Goal: Task Accomplishment & Management: Manage account settings

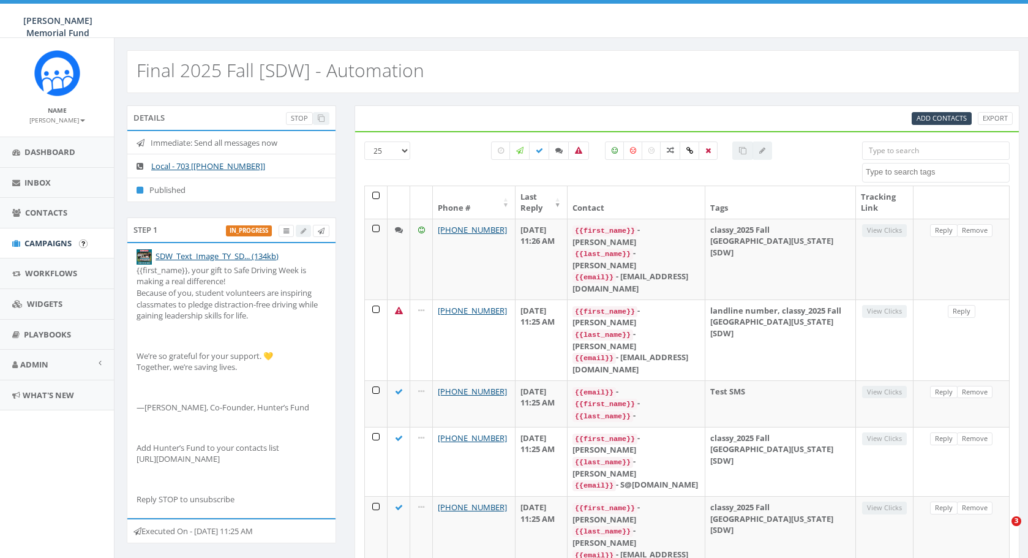
select select
click at [62, 245] on span "Campaigns" at bounding box center [47, 243] width 47 height 11
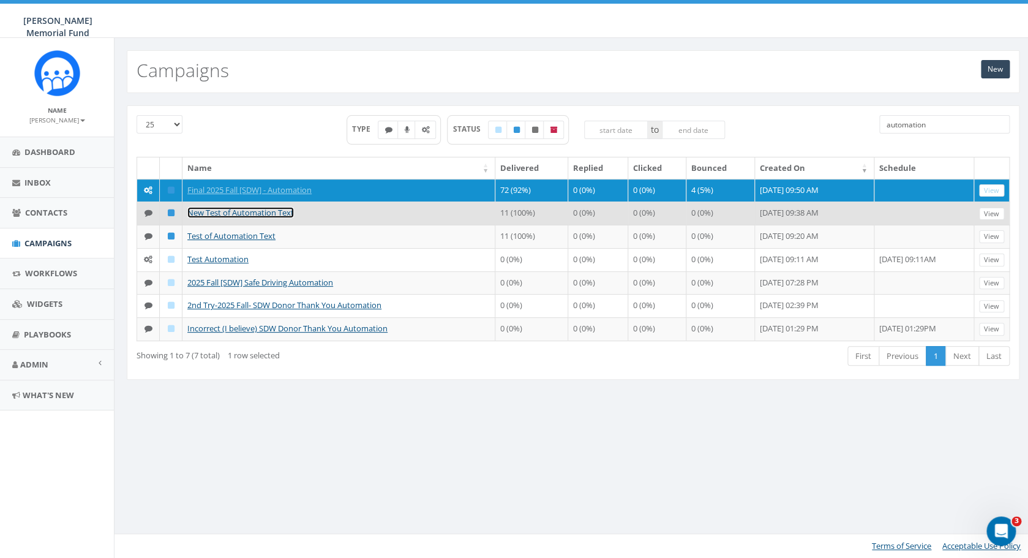
click at [273, 218] on link "New Test of Automation Text" at bounding box center [240, 212] width 107 height 11
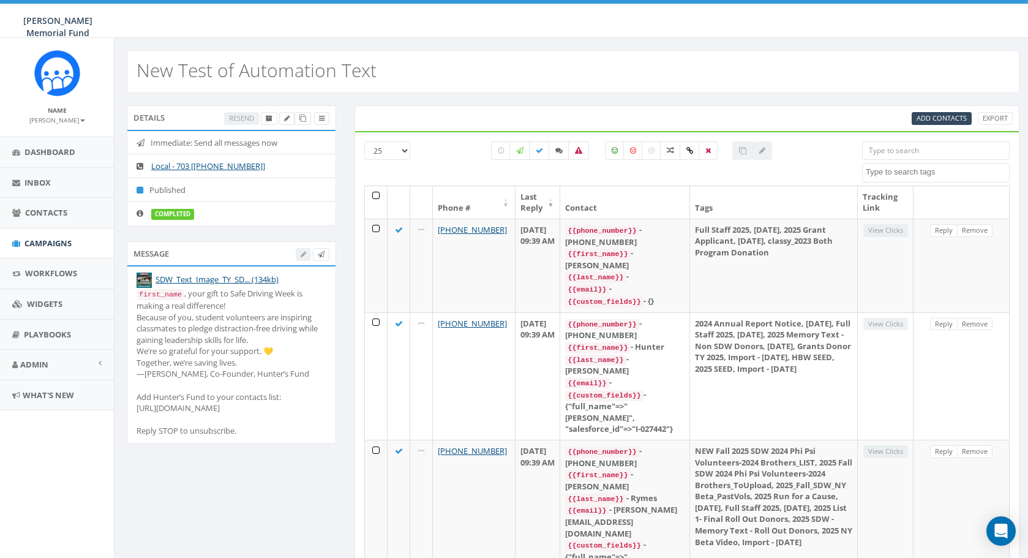
select select
click at [268, 121] on icon at bounding box center [269, 118] width 7 height 7
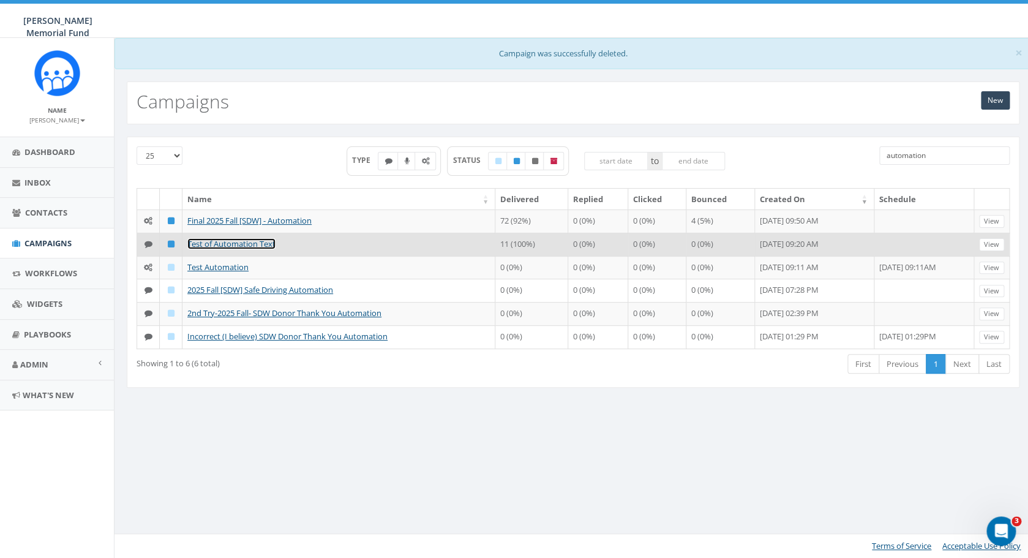
click at [242, 249] on link "Test of Automation Text" at bounding box center [231, 243] width 88 height 11
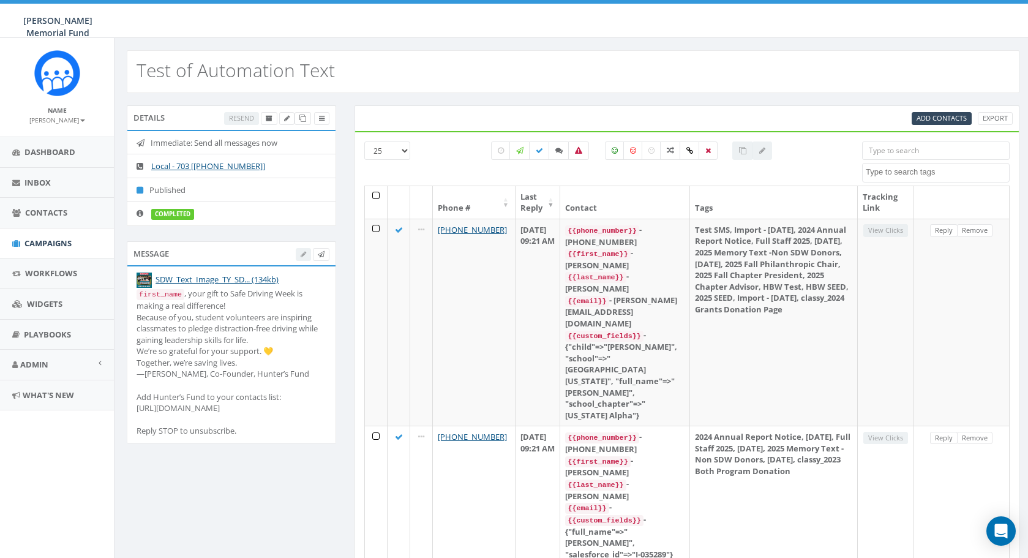
select select
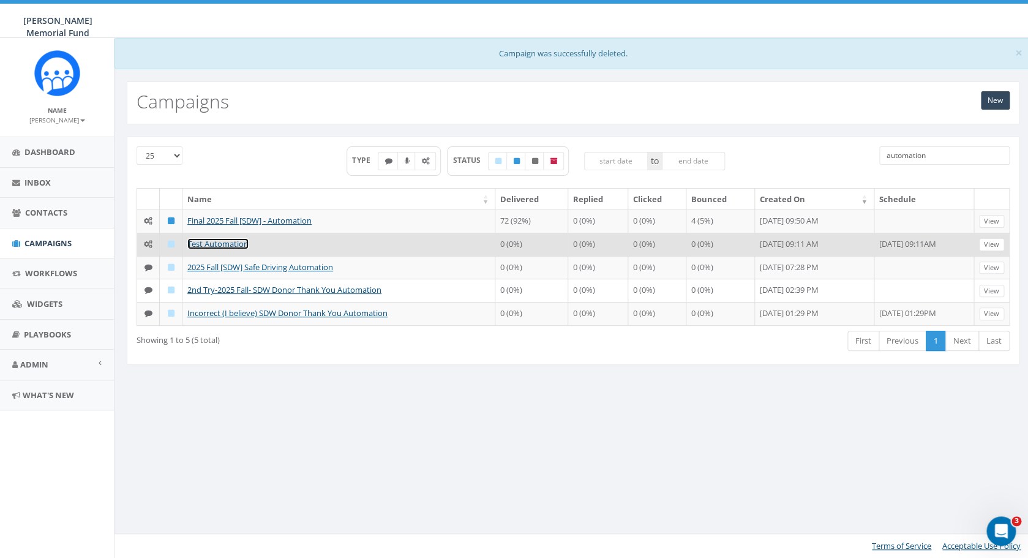
click at [230, 249] on link "Test Automation" at bounding box center [217, 243] width 61 height 11
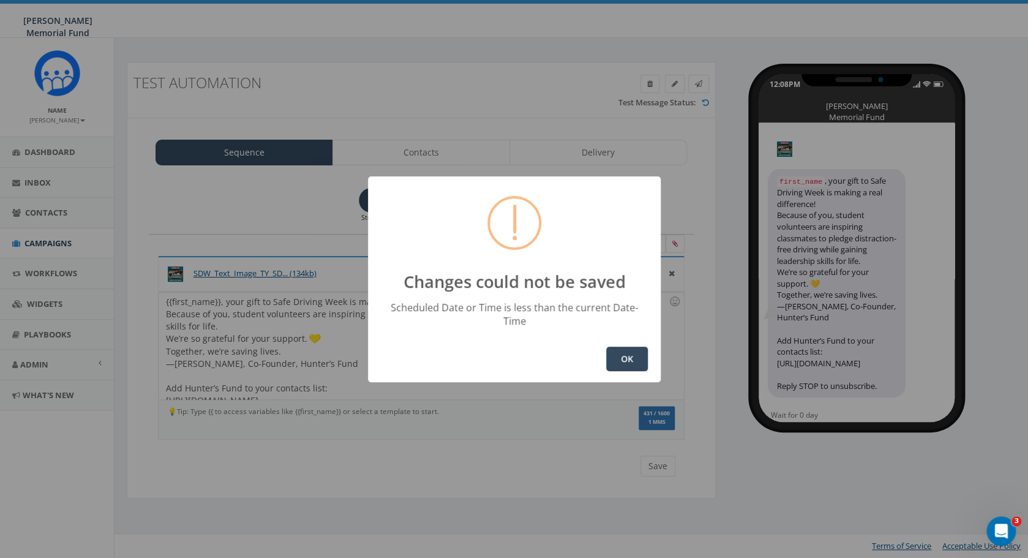
click at [628, 349] on button "OK" at bounding box center [627, 359] width 42 height 24
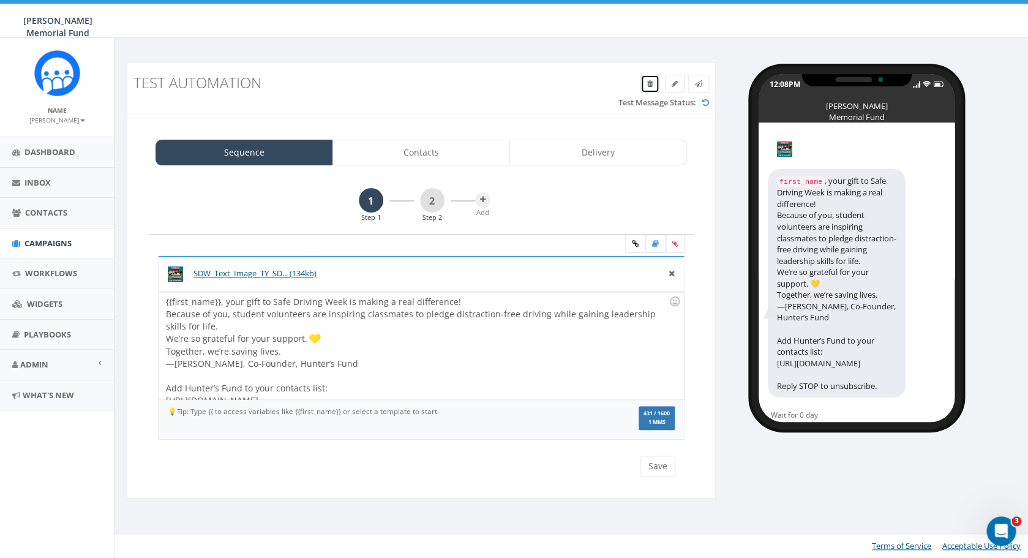
click at [649, 83] on icon at bounding box center [650, 83] width 6 height 7
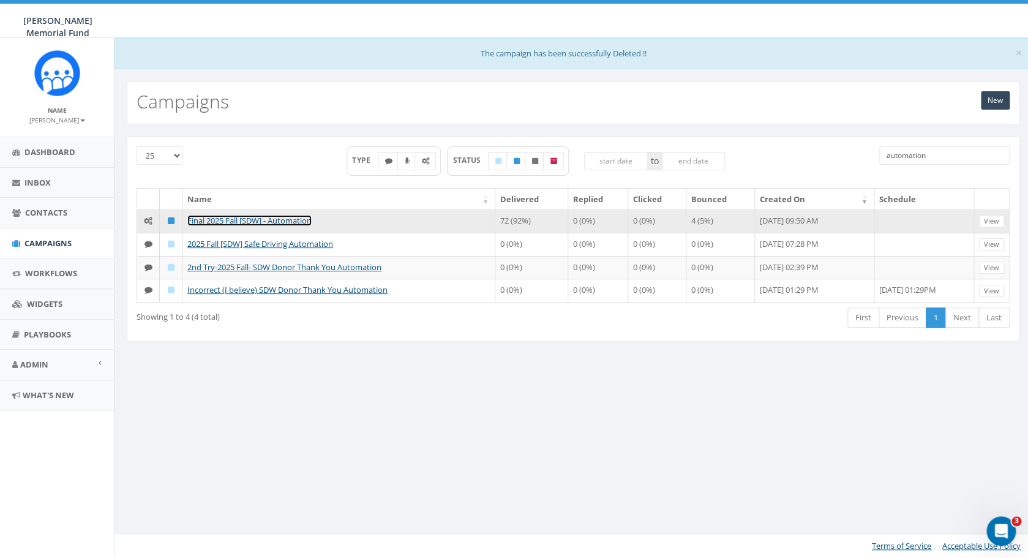
click at [243, 220] on link "Final 2025 Fall [SDW] - Automation" at bounding box center [249, 220] width 124 height 11
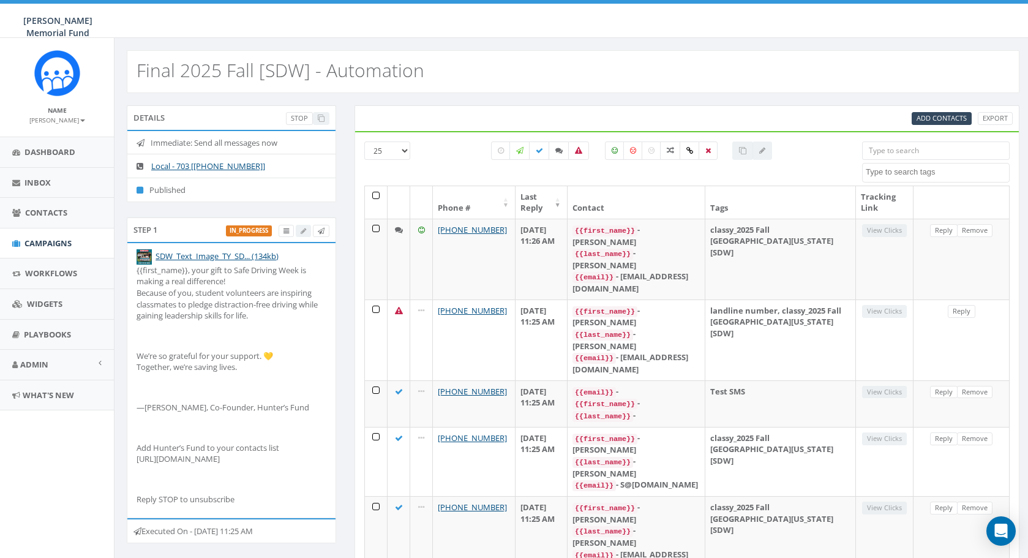
select select
drag, startPoint x: 863, startPoint y: 195, endPoint x: 879, endPoint y: 209, distance: 21.3
click at [879, 209] on th "Tracking Link" at bounding box center [885, 202] width 58 height 32
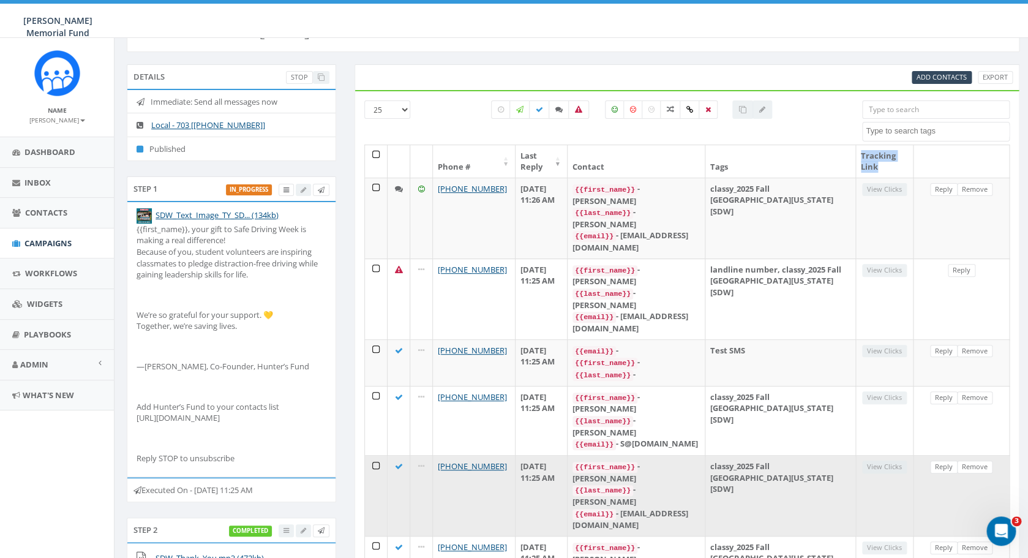
scroll to position [39, 0]
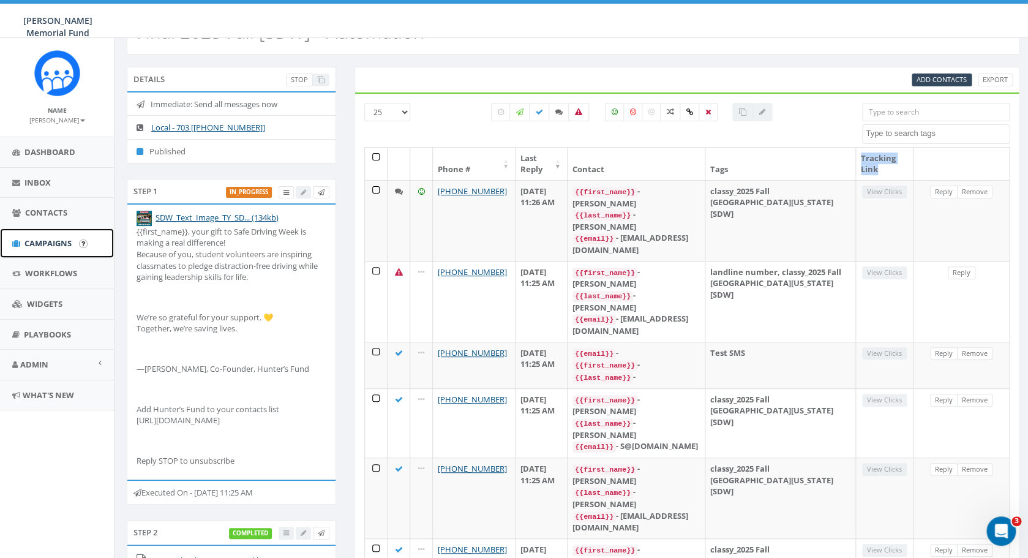
click at [52, 242] on span "Campaigns" at bounding box center [47, 243] width 47 height 11
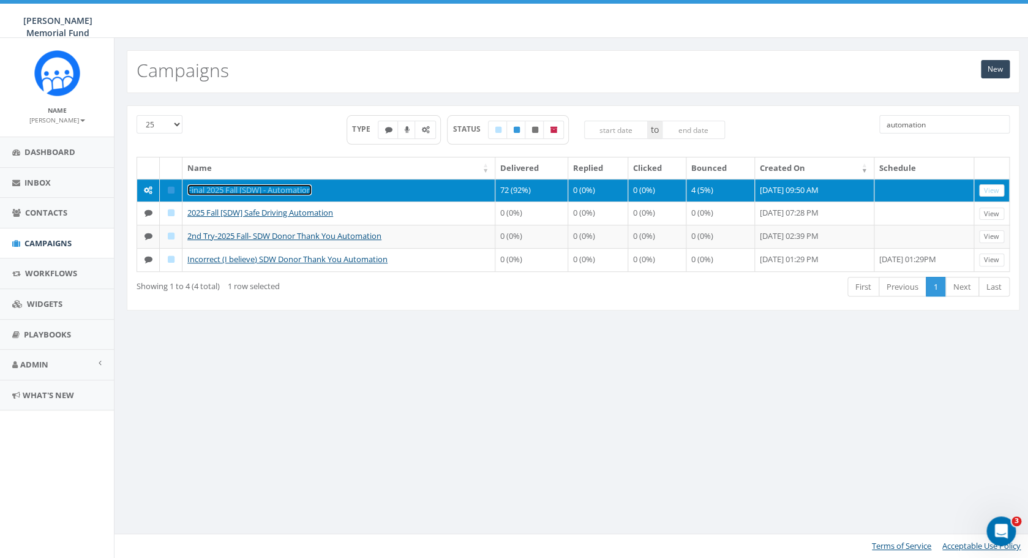
click at [227, 189] on link "Final 2025 Fall [SDW] - Automation" at bounding box center [249, 189] width 124 height 11
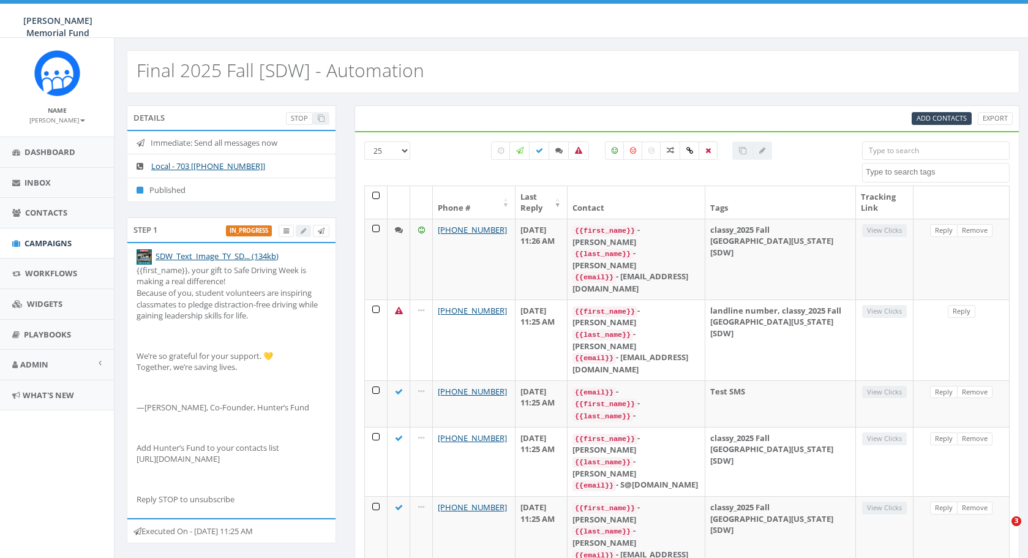
select select
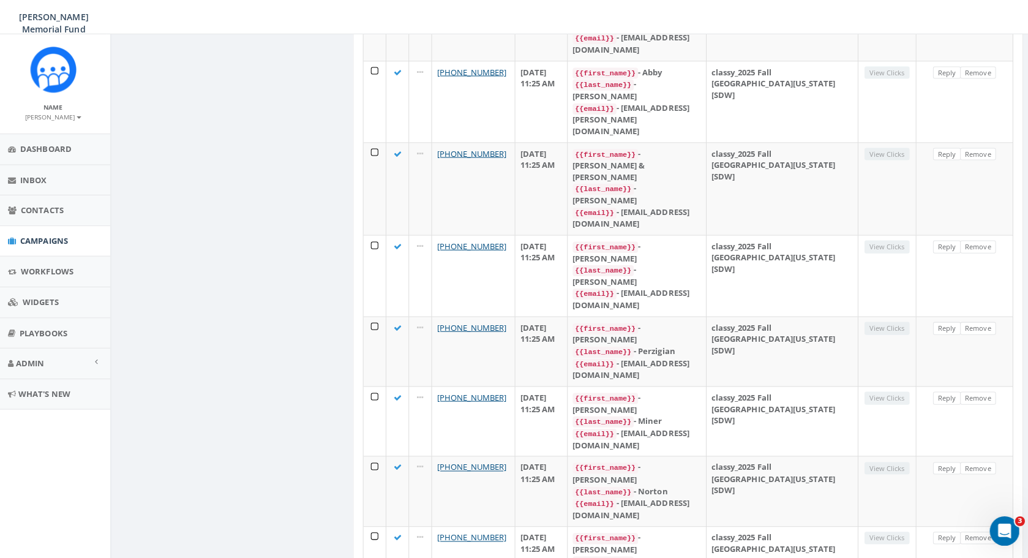
scroll to position [867, 0]
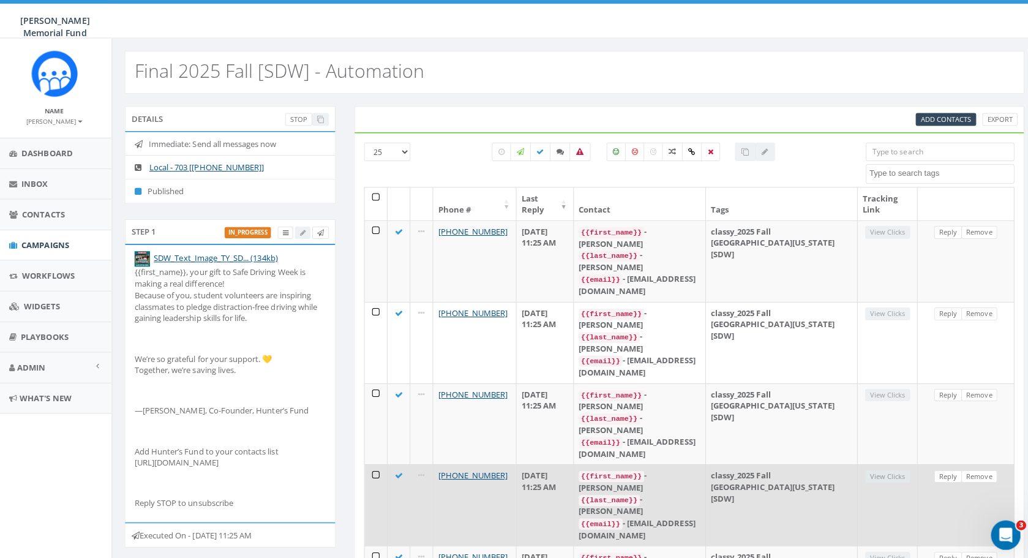
scroll to position [389, 0]
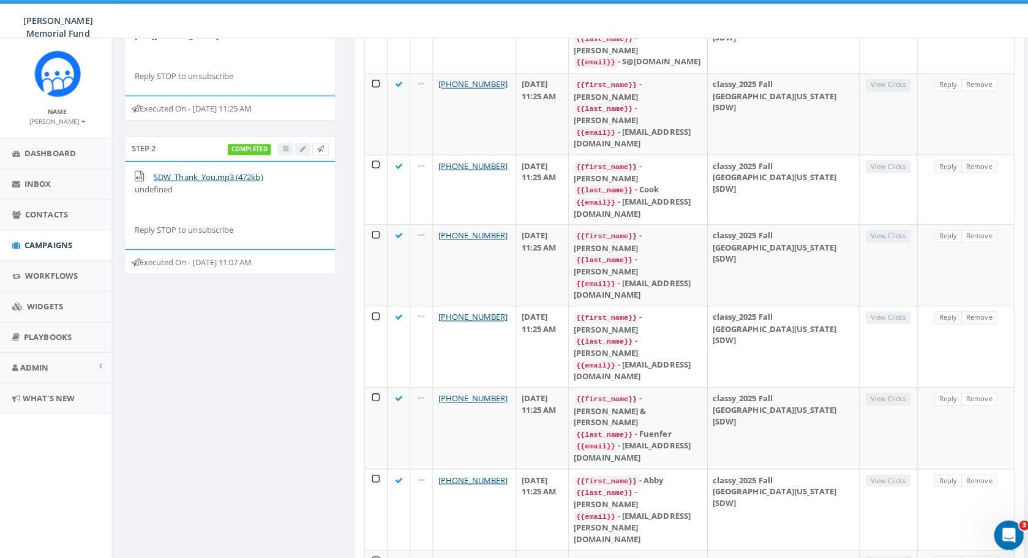
scroll to position [0, 3]
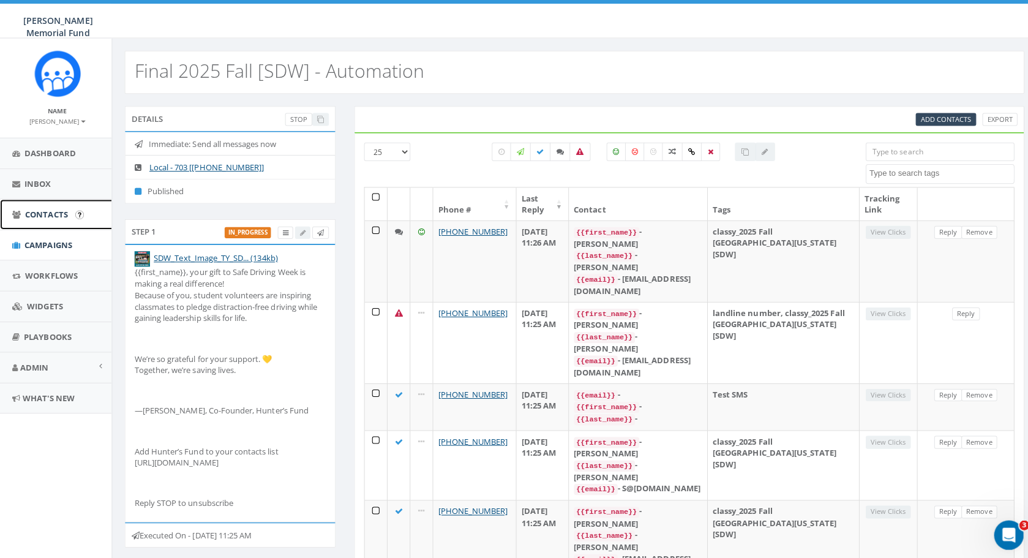
click at [44, 219] on link "Contacts" at bounding box center [57, 213] width 114 height 30
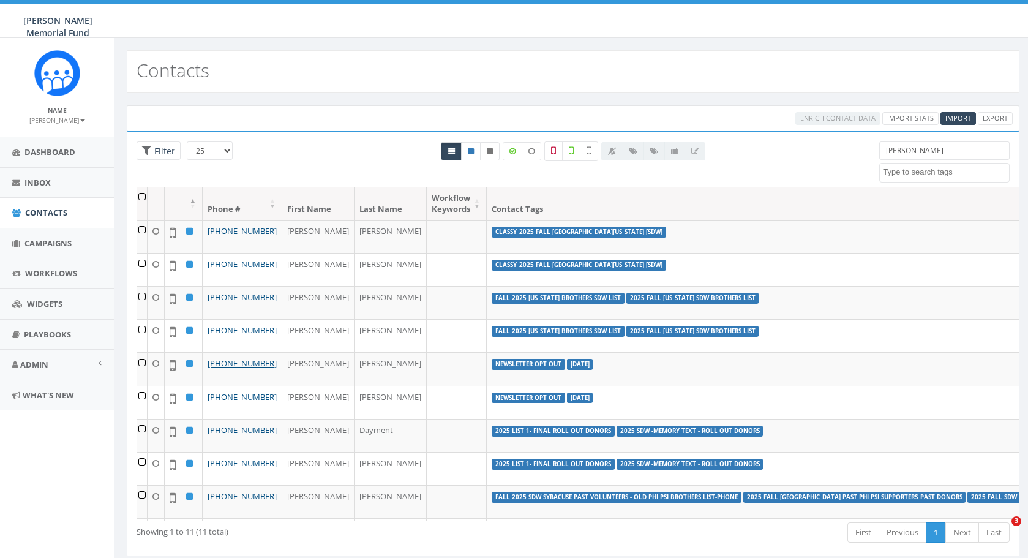
select select
drag, startPoint x: 918, startPoint y: 150, endPoint x: 859, endPoint y: 150, distance: 59.4
click at [879, 150] on input "GAVIN" at bounding box center [944, 150] width 130 height 18
paste input "Connie Nicholson"
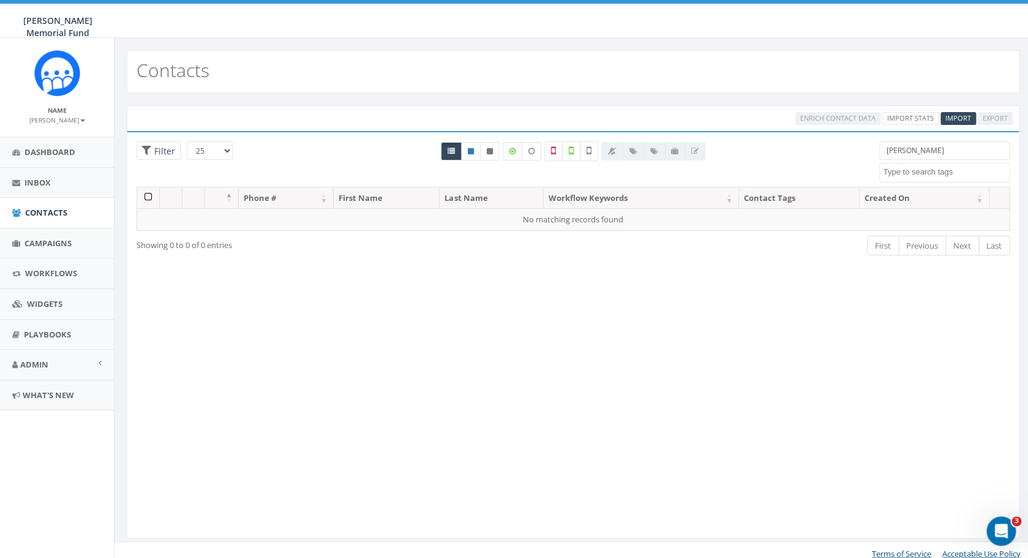
drag, startPoint x: 946, startPoint y: 149, endPoint x: 868, endPoint y: 151, distance: 77.8
click at [879, 152] on input "Connie Nicholson" at bounding box center [944, 150] width 130 height 18
type input "F"
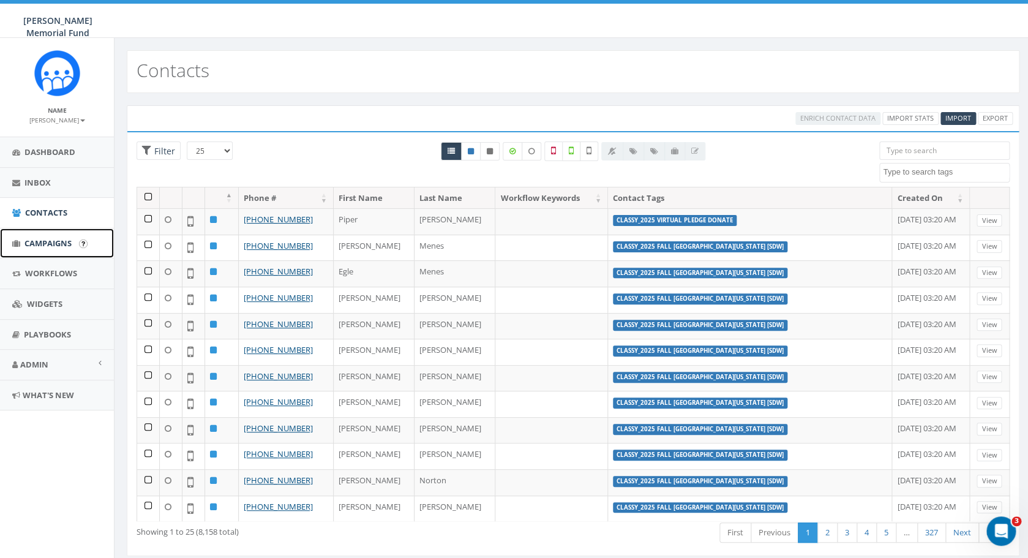
click at [53, 239] on span "Campaigns" at bounding box center [47, 243] width 47 height 11
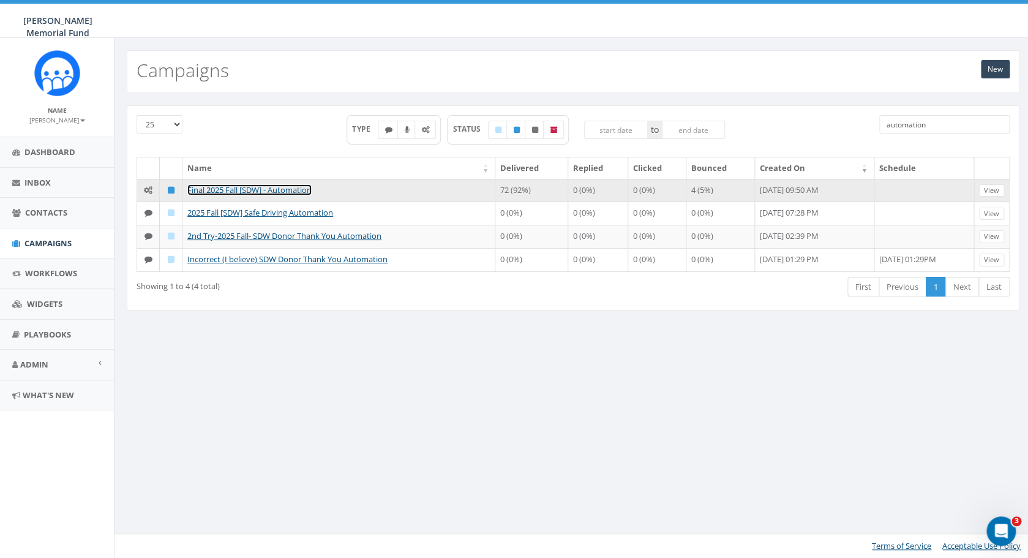
click at [282, 190] on link "Final 2025 Fall [SDW] - Automation" at bounding box center [249, 189] width 124 height 11
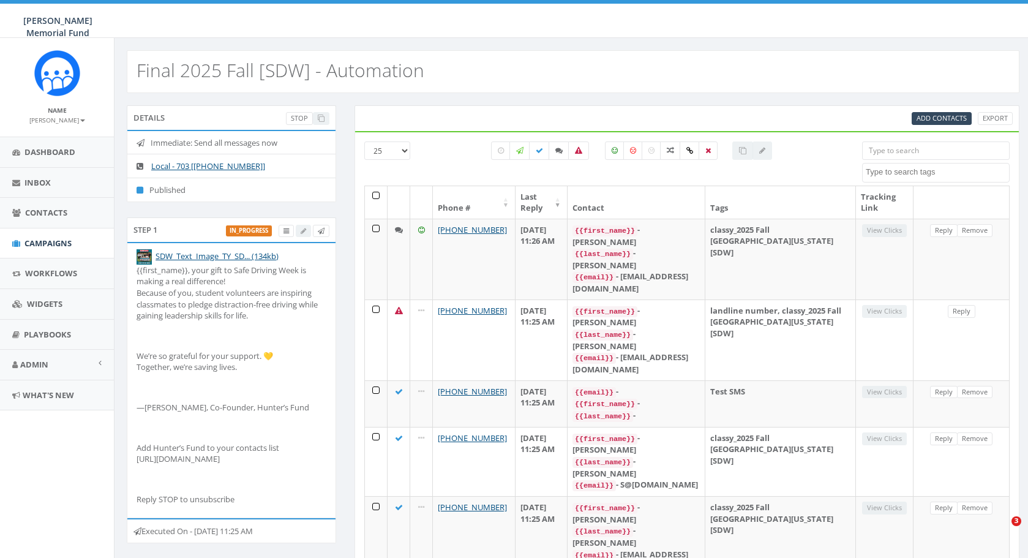
select select
click at [321, 231] on icon at bounding box center [321, 231] width 7 height 7
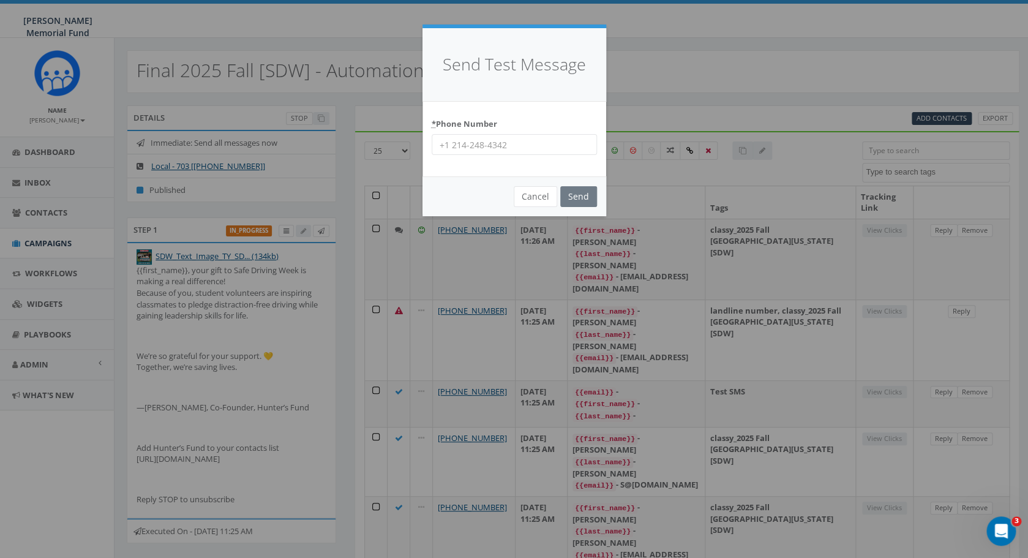
click at [463, 141] on input "* Phone Number" at bounding box center [514, 144] width 165 height 21
type input "7035872777"
click at [584, 200] on input "Send" at bounding box center [578, 196] width 37 height 21
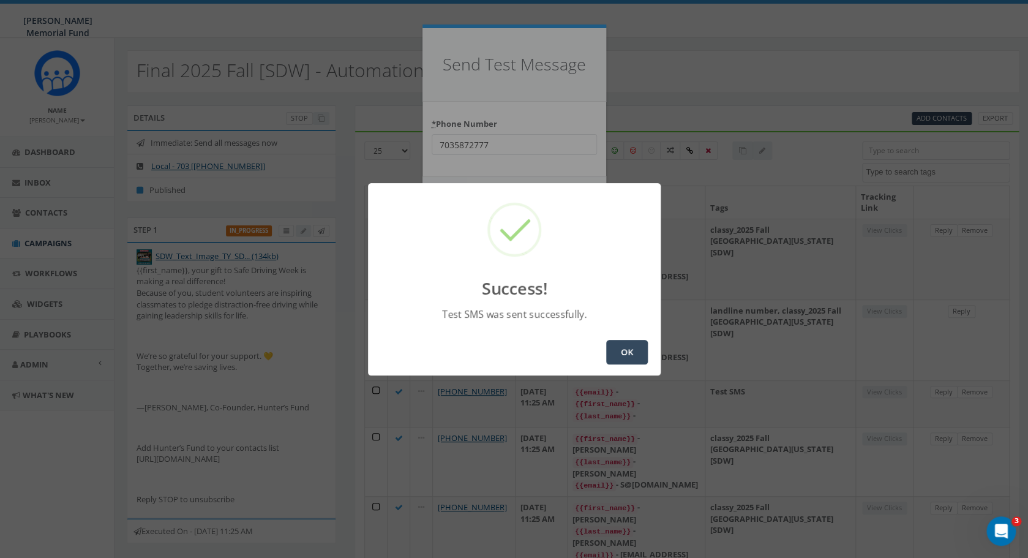
click at [628, 353] on button "OK" at bounding box center [627, 352] width 42 height 24
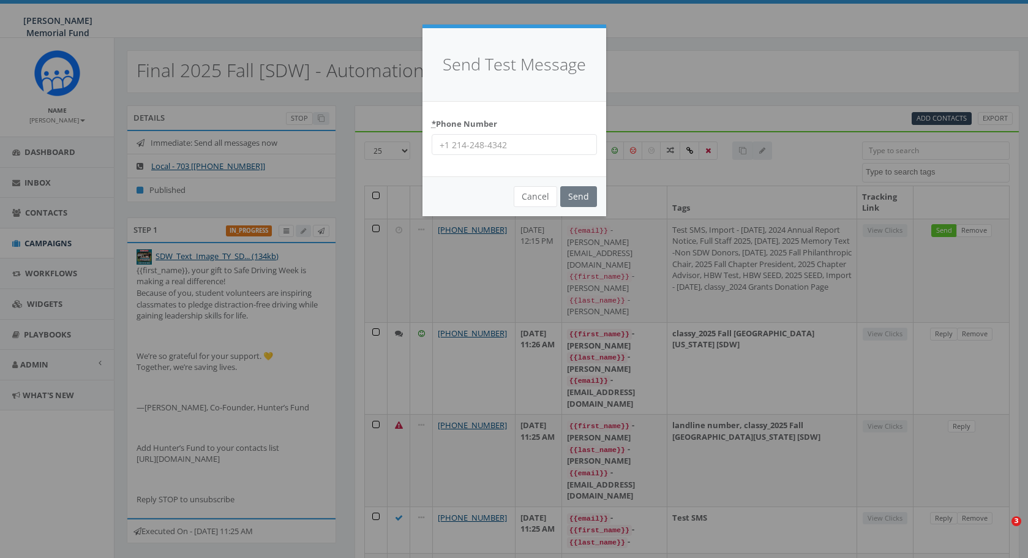
select select
click at [521, 138] on input "* Phone Number" at bounding box center [514, 144] width 165 height 21
type input "8644201836"
click at [577, 197] on input "Send" at bounding box center [578, 196] width 37 height 21
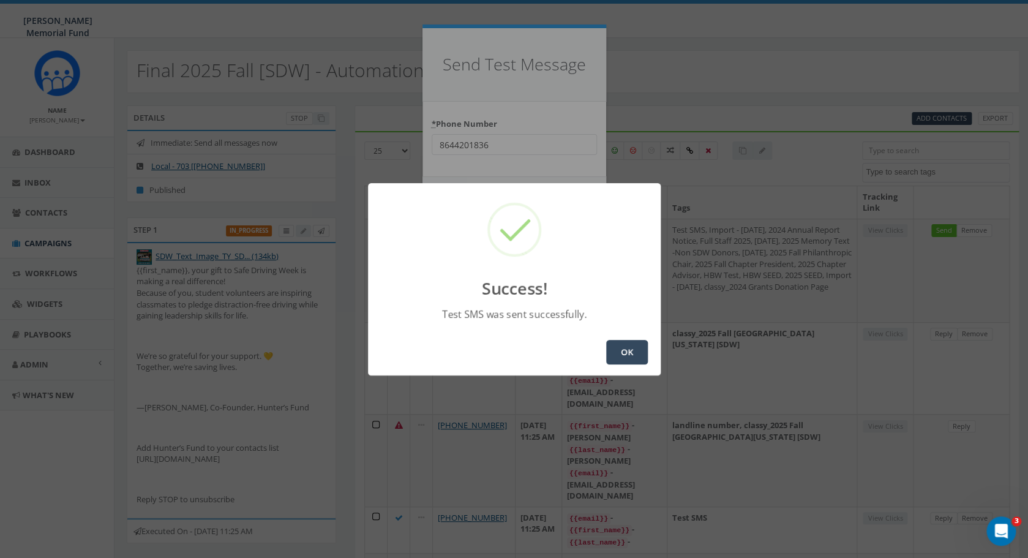
click at [621, 354] on button "OK" at bounding box center [627, 352] width 42 height 24
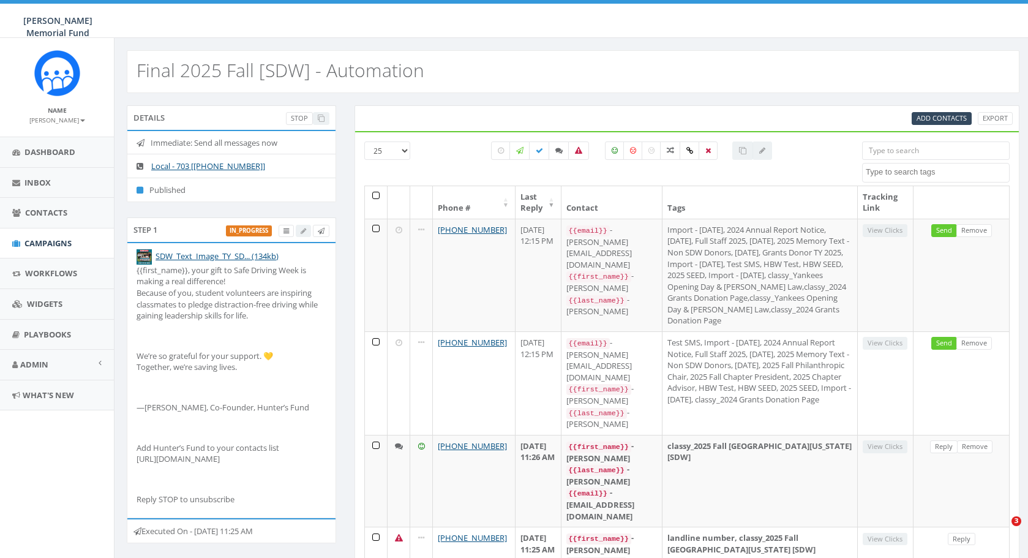
select select
click at [302, 233] on div "in_progress" at bounding box center [277, 230] width 103 height 13
click at [43, 243] on span "Campaigns" at bounding box center [47, 243] width 47 height 11
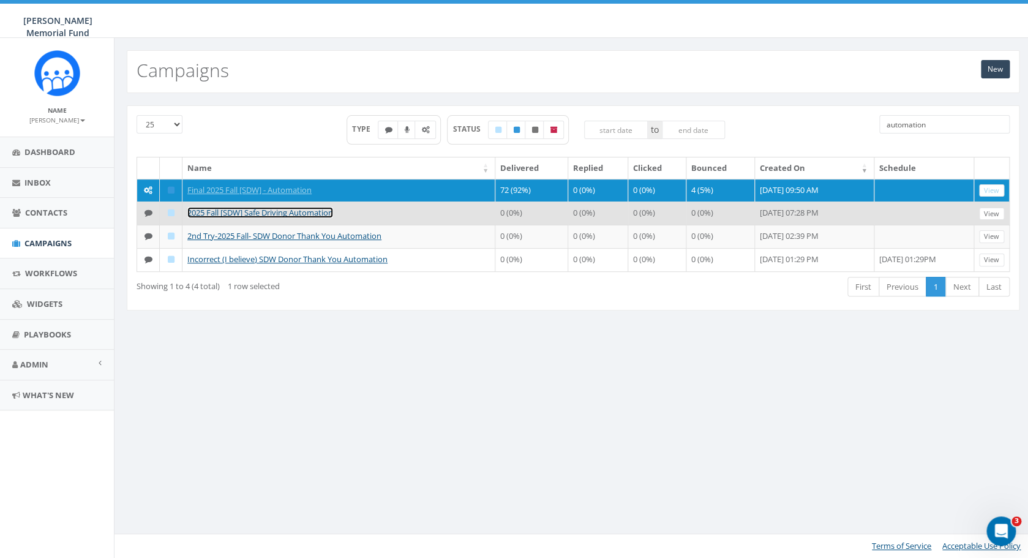
click at [300, 218] on link "2025 Fall [SDW] Safe Driving Automation" at bounding box center [260, 212] width 146 height 11
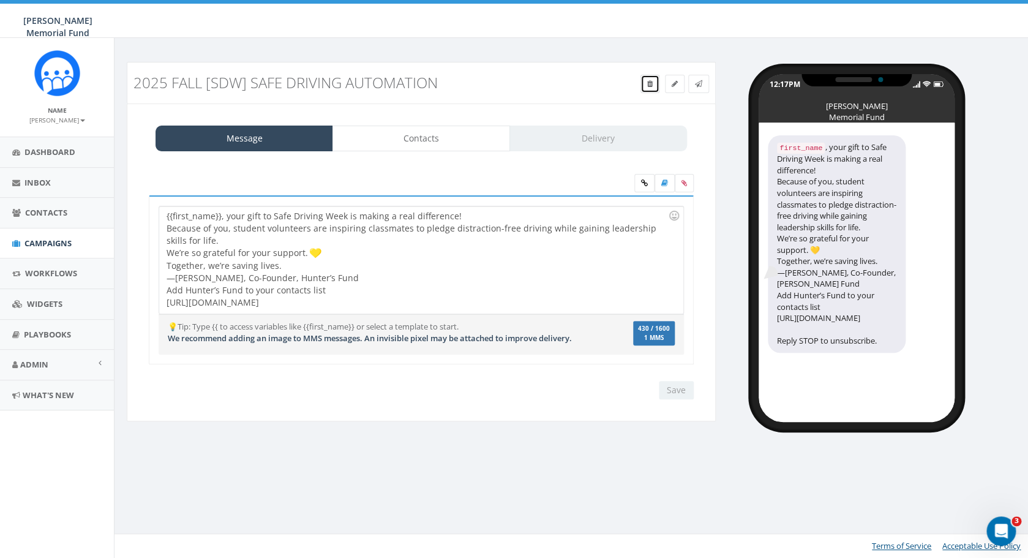
click at [648, 80] on span at bounding box center [650, 83] width 6 height 10
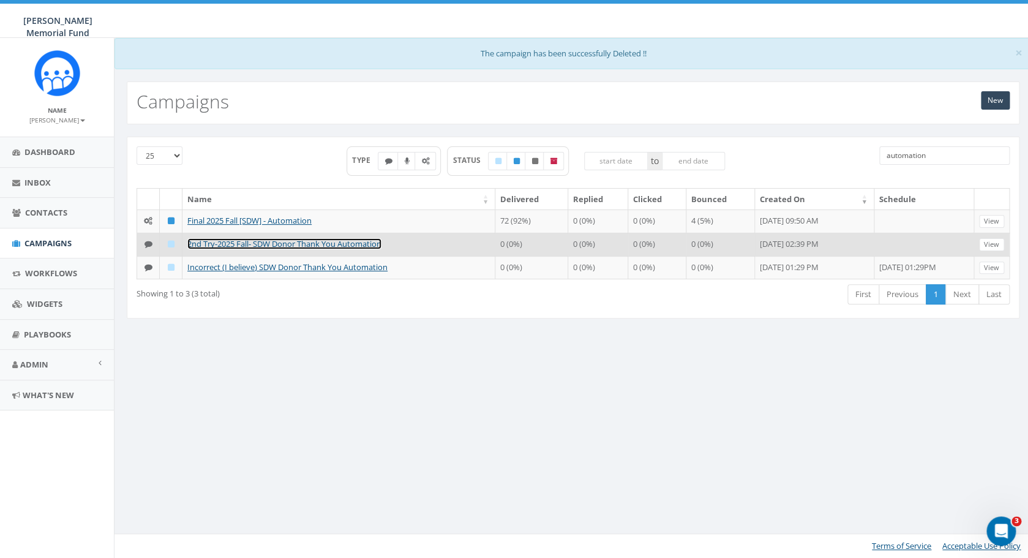
click at [247, 249] on link "2nd Try-2025 Fall- SDW Donor Thank You Automation" at bounding box center [284, 243] width 194 height 11
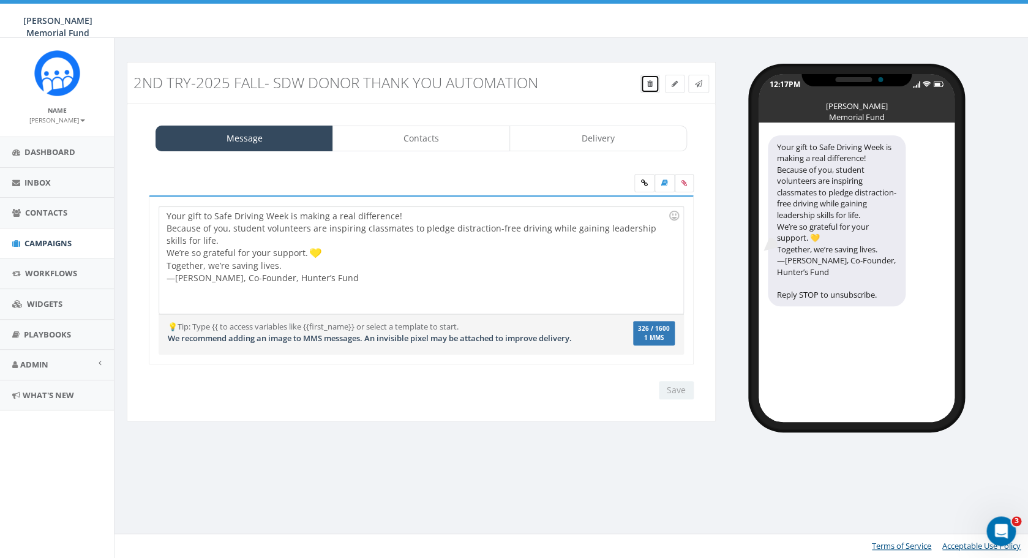
click at [647, 77] on link at bounding box center [649, 84] width 19 height 18
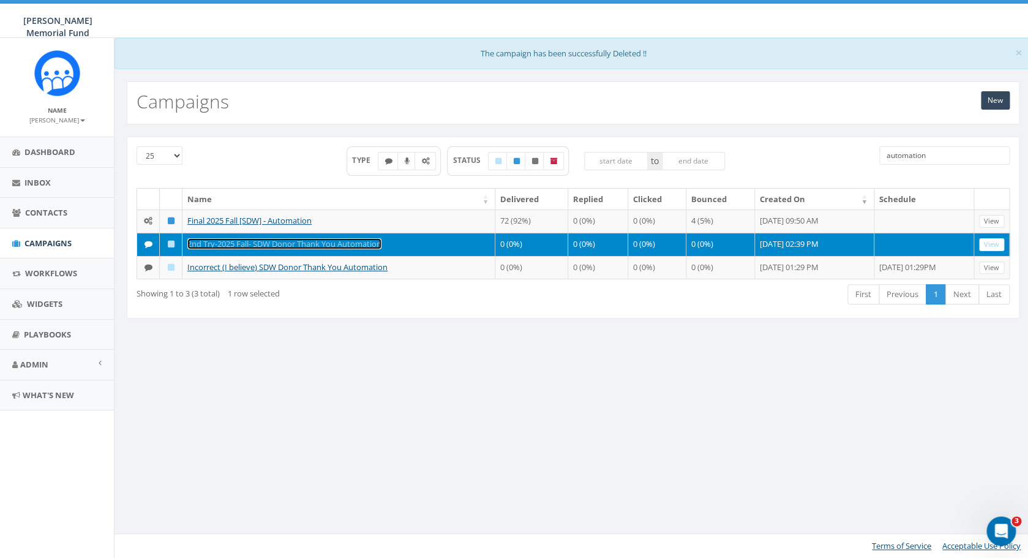
click at [291, 249] on link "2nd Try-2025 Fall- SDW Donor Thank You Automation" at bounding box center [284, 243] width 194 height 11
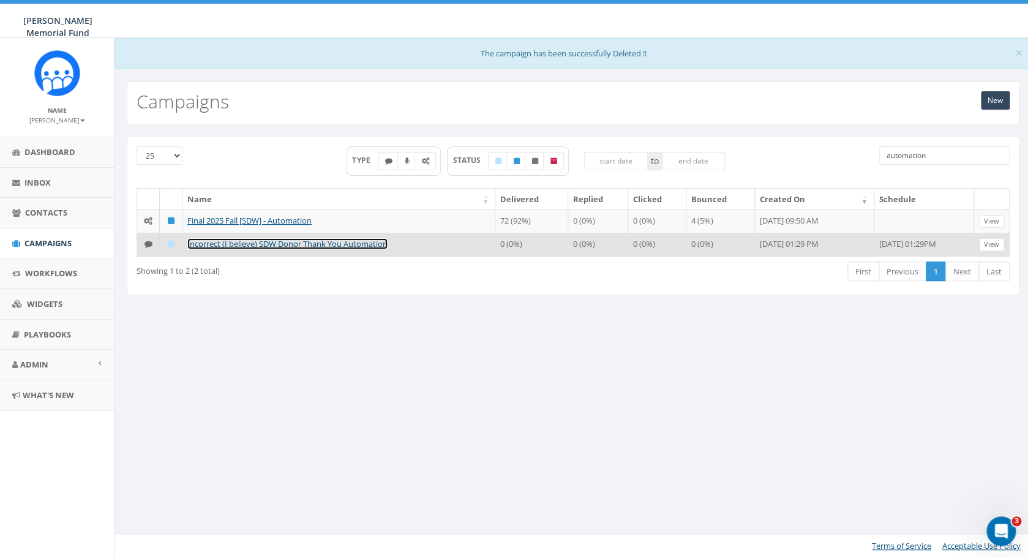
click at [264, 249] on link "Incorrect (I believe) SDW Donor Thank You Automation" at bounding box center [287, 243] width 200 height 11
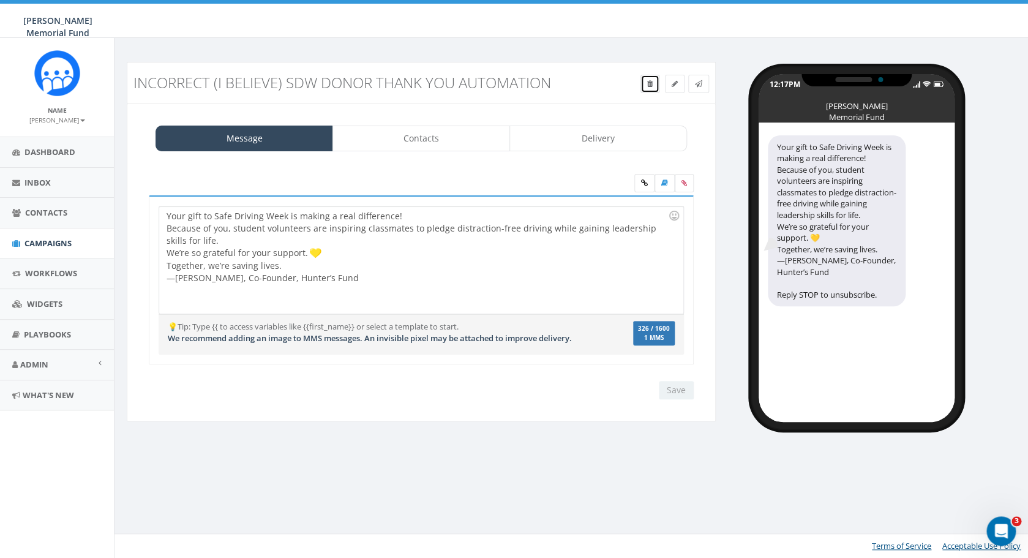
click at [649, 83] on icon at bounding box center [650, 83] width 6 height 7
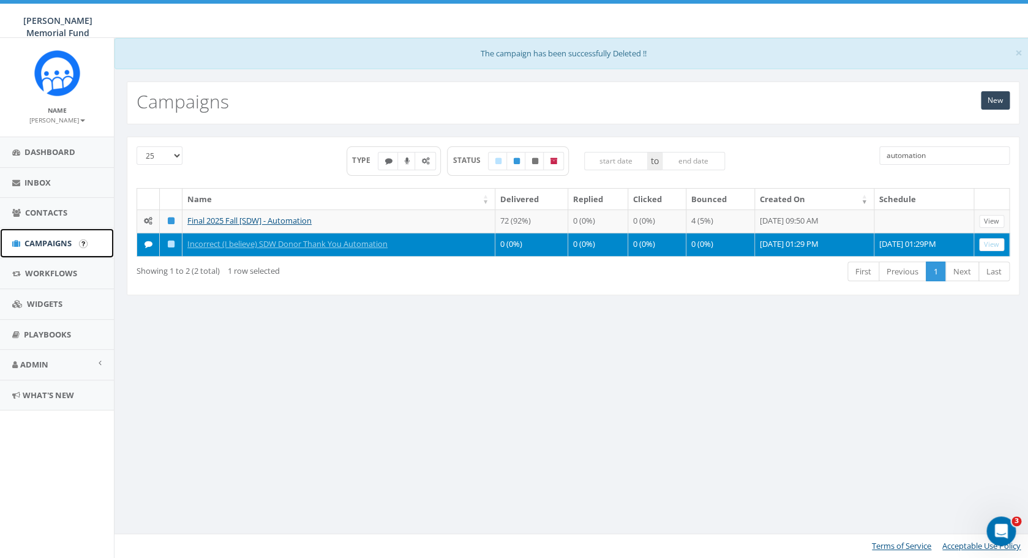
click at [42, 243] on span "Campaigns" at bounding box center [47, 243] width 47 height 11
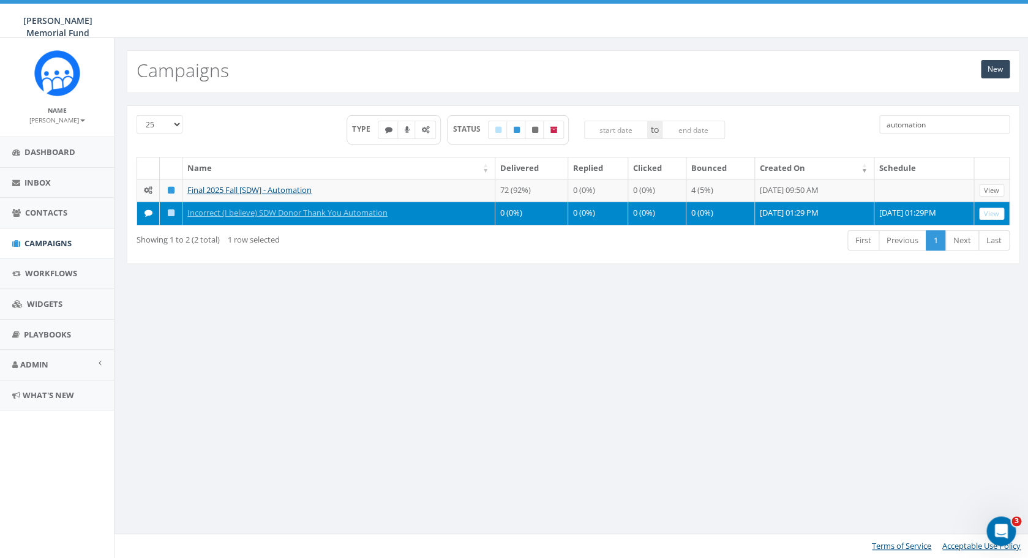
drag, startPoint x: 928, startPoint y: 127, endPoint x: 840, endPoint y: 119, distance: 88.5
click at [879, 121] on input "automation" at bounding box center [944, 124] width 130 height 18
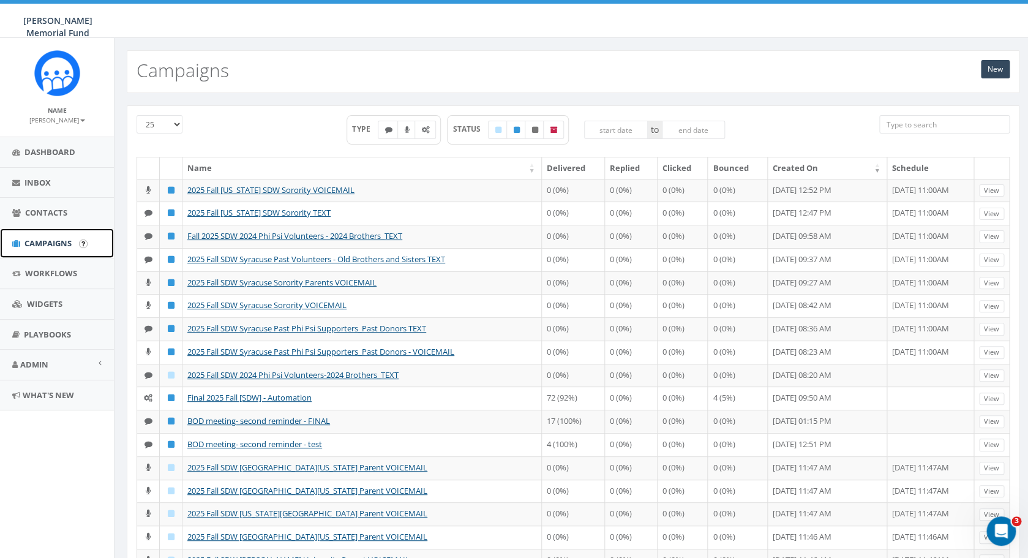
click at [60, 243] on span "Campaigns" at bounding box center [47, 243] width 47 height 11
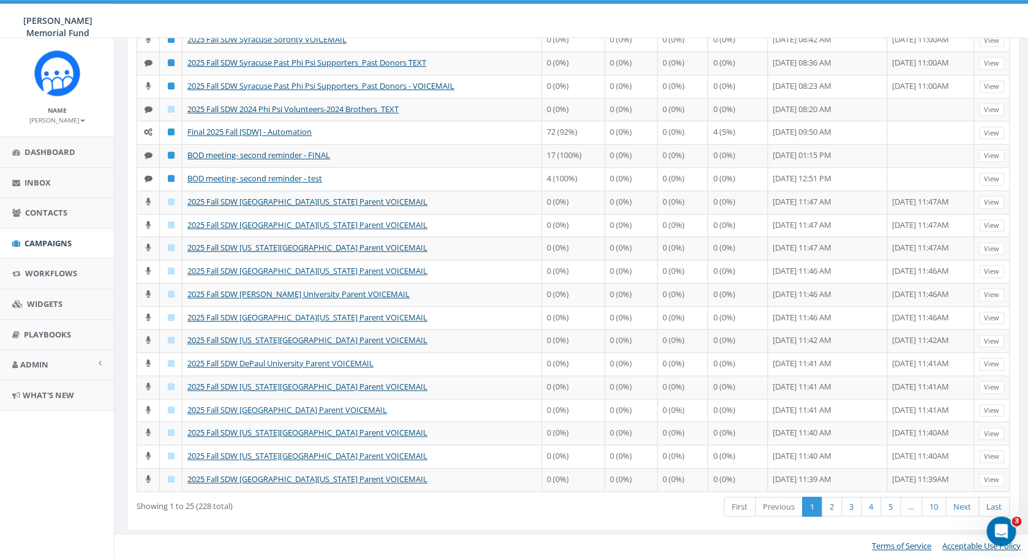
scroll to position [369, 0]
